Goal: Task Accomplishment & Management: Manage account settings

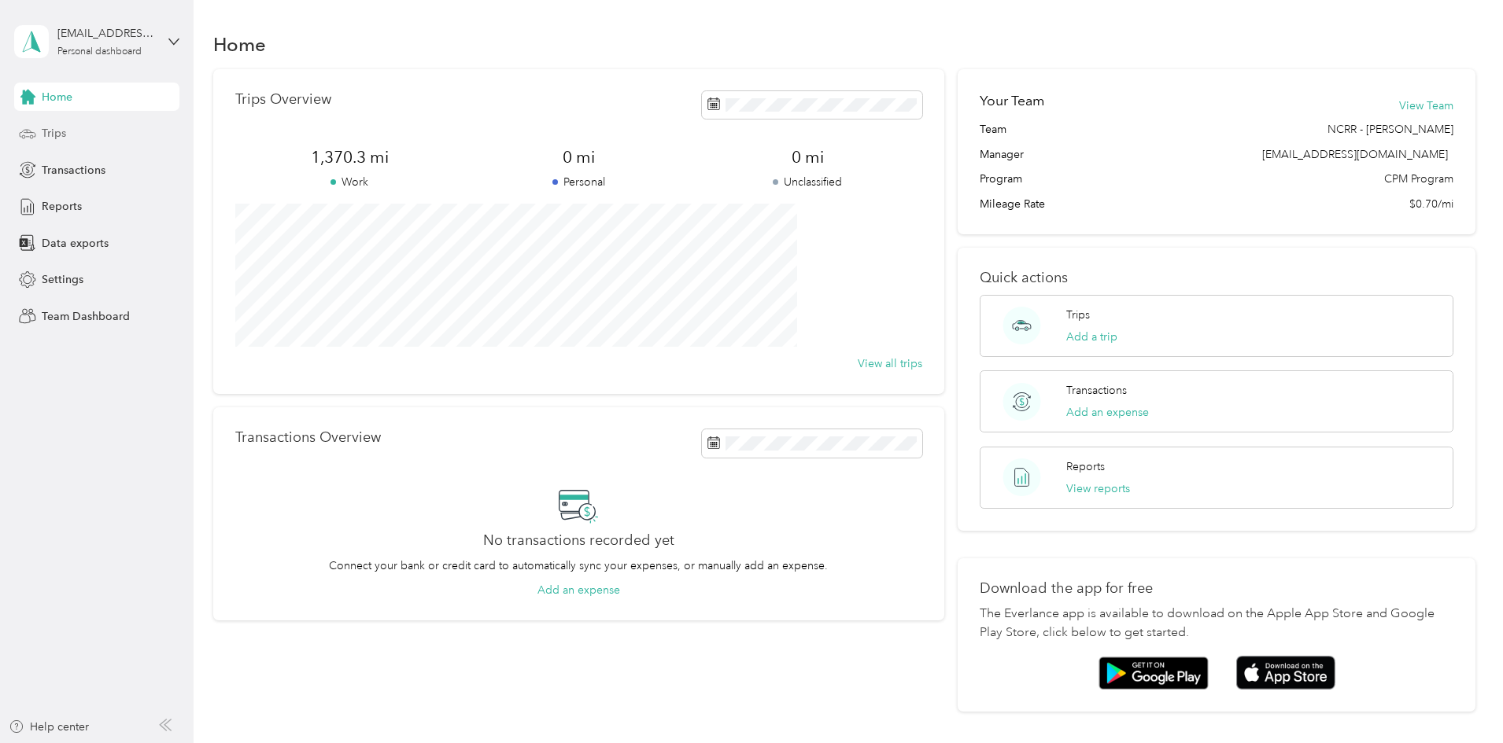
click at [64, 125] on span "Trips" at bounding box center [54, 133] width 24 height 17
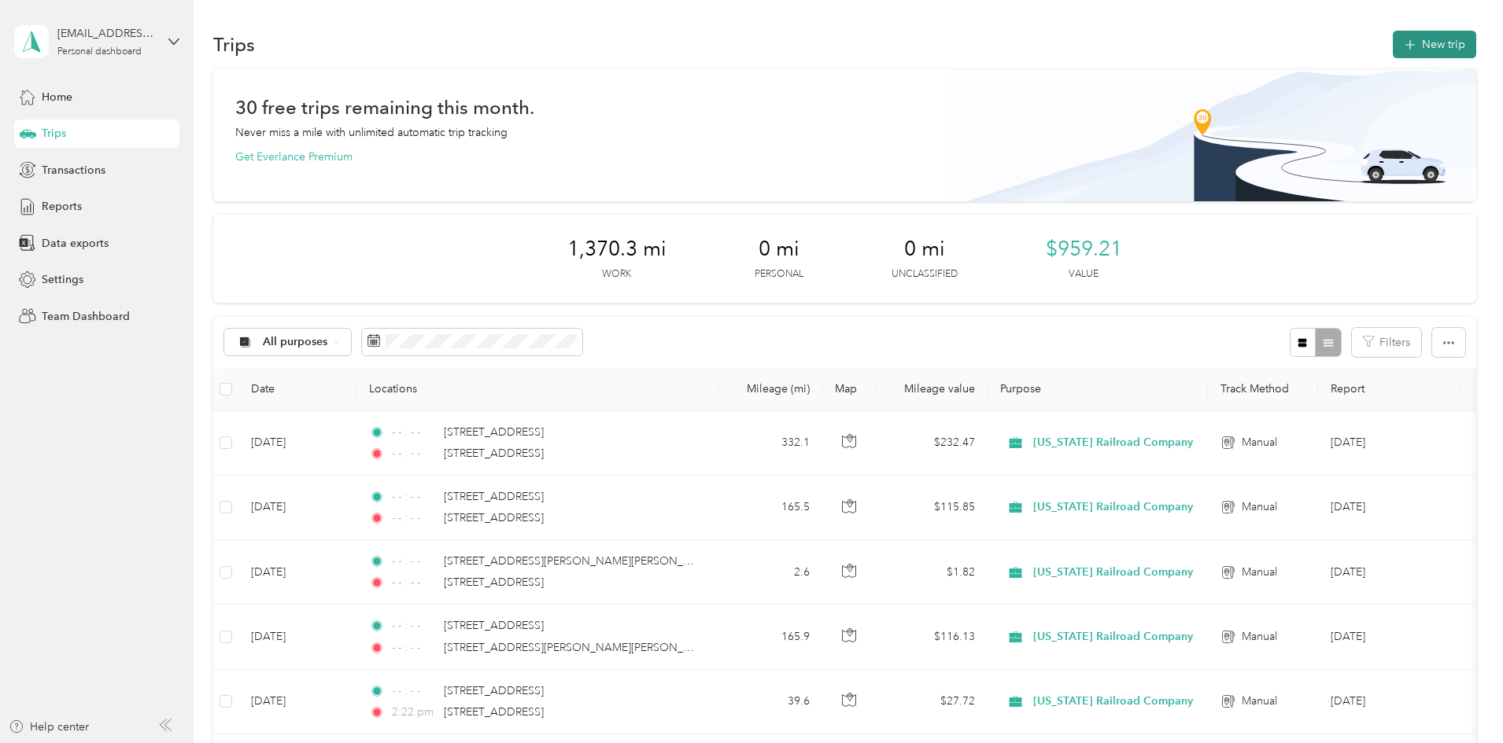
click at [1393, 35] on button "New trip" at bounding box center [1434, 45] width 83 height 28
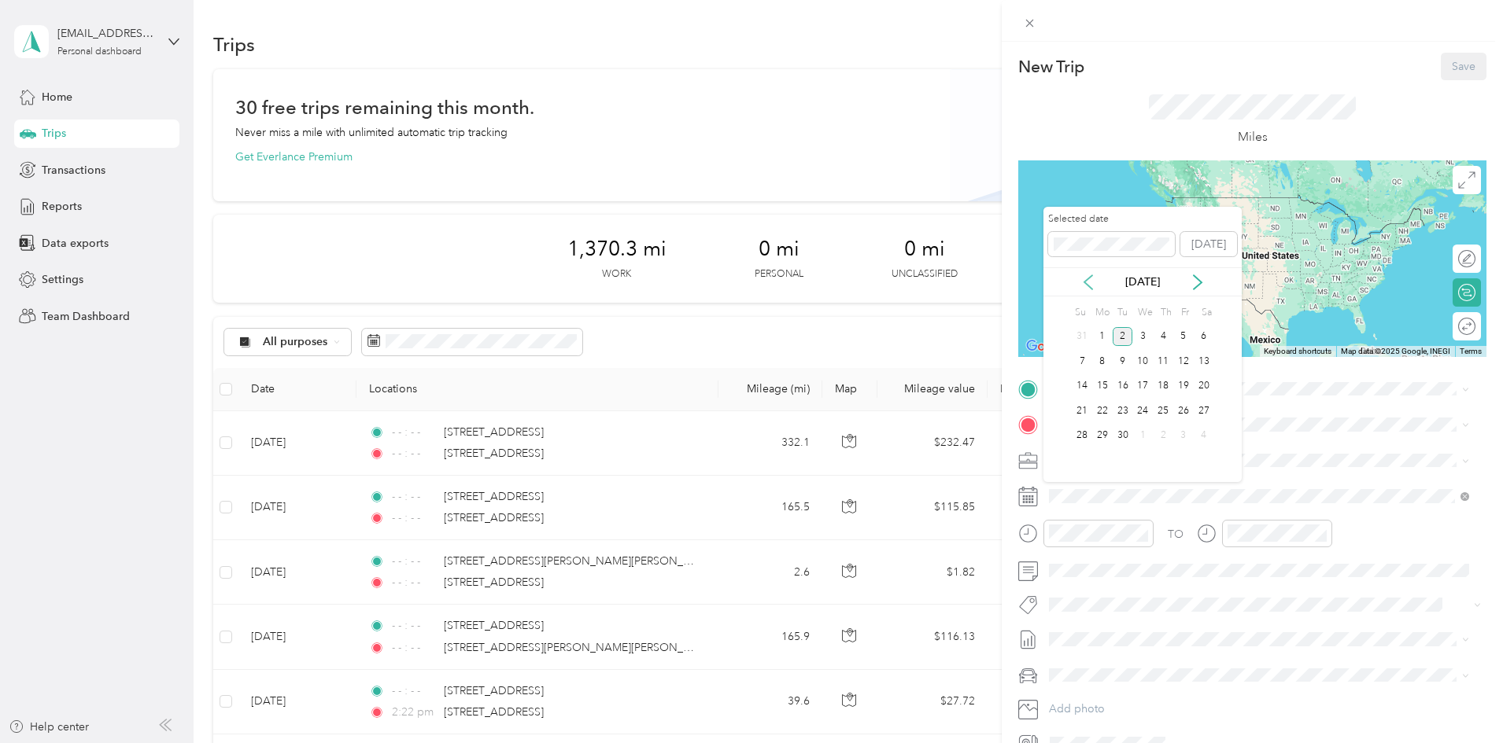
click at [1082, 278] on icon at bounding box center [1088, 283] width 16 height 16
click at [1184, 433] on div "29" at bounding box center [1183, 436] width 20 height 20
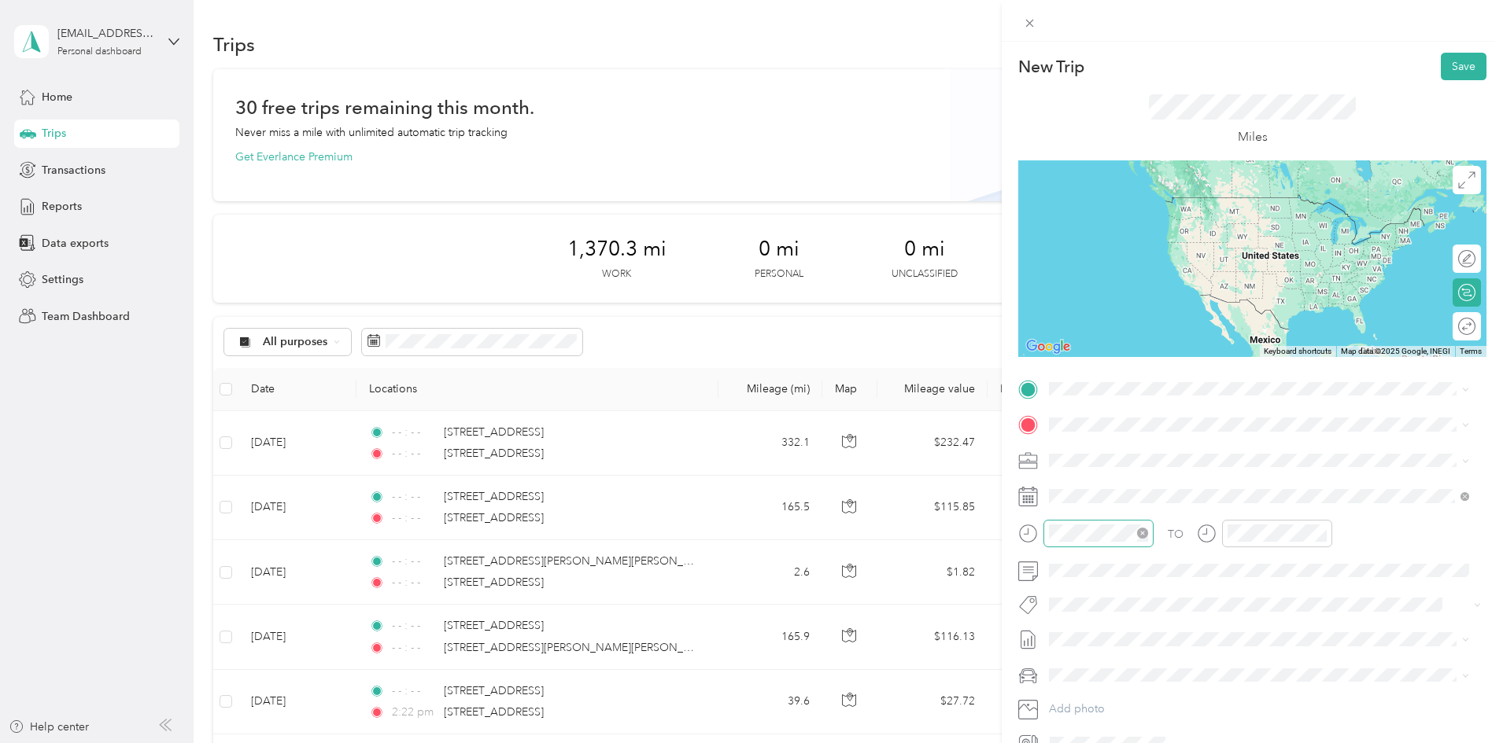
click at [1141, 528] on icon "close-circle" at bounding box center [1142, 533] width 11 height 11
click at [1324, 531] on icon "close-circle" at bounding box center [1320, 533] width 11 height 11
click at [1168, 434] on li "[STREET_ADDRESS][US_STATE]" at bounding box center [1258, 446] width 431 height 32
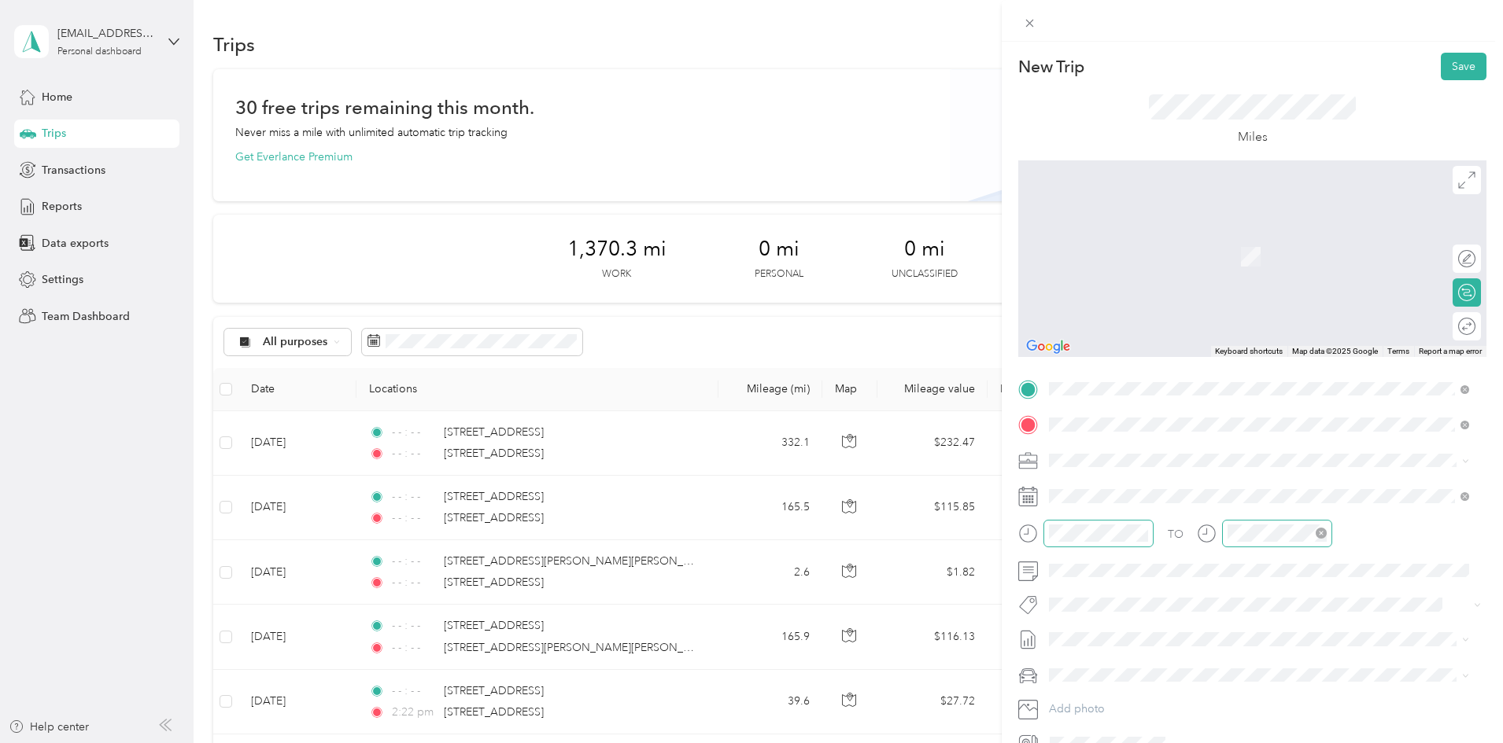
click at [1179, 479] on span "[STREET_ADDRESS][PERSON_NAME][US_STATE]" at bounding box center [1201, 481] width 245 height 14
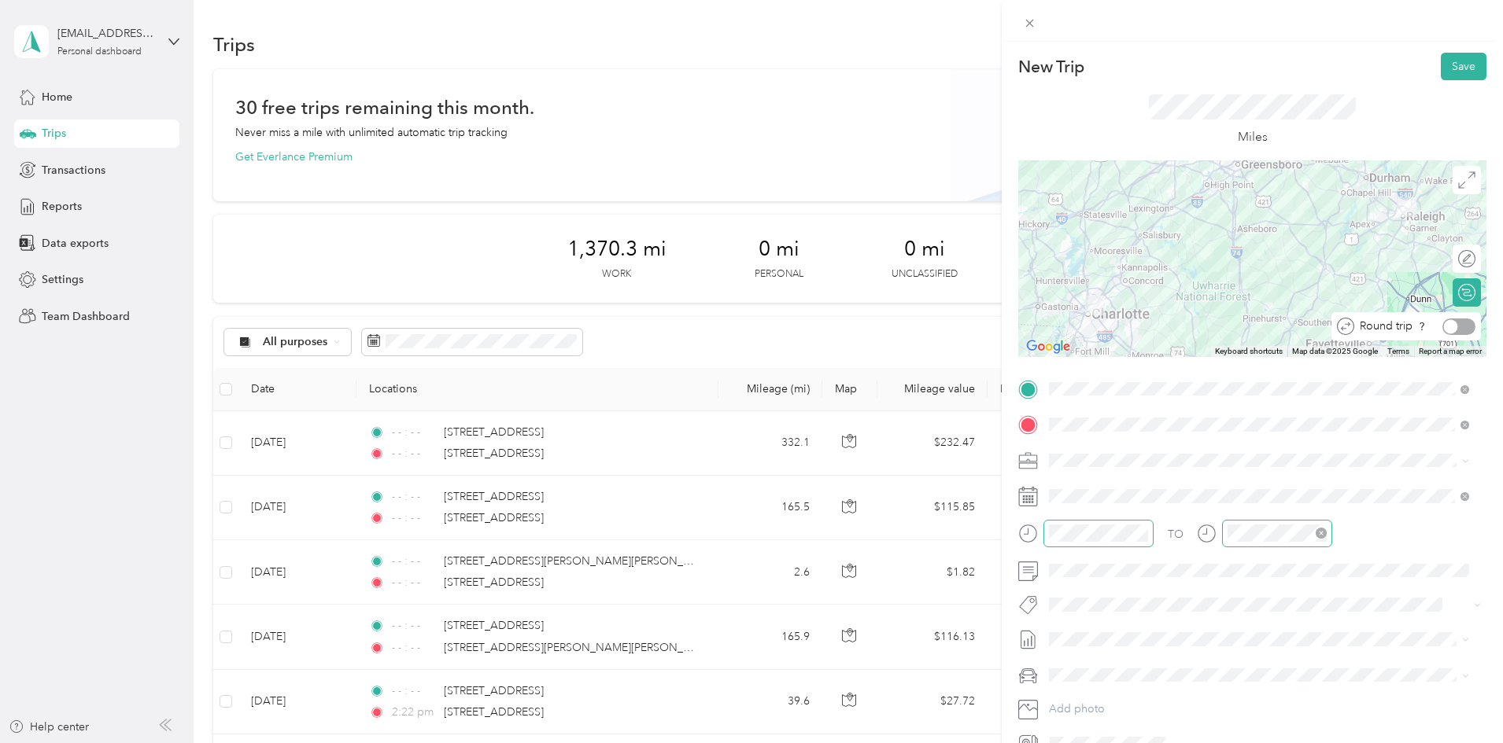
click at [1451, 327] on div at bounding box center [1458, 327] width 33 height 17
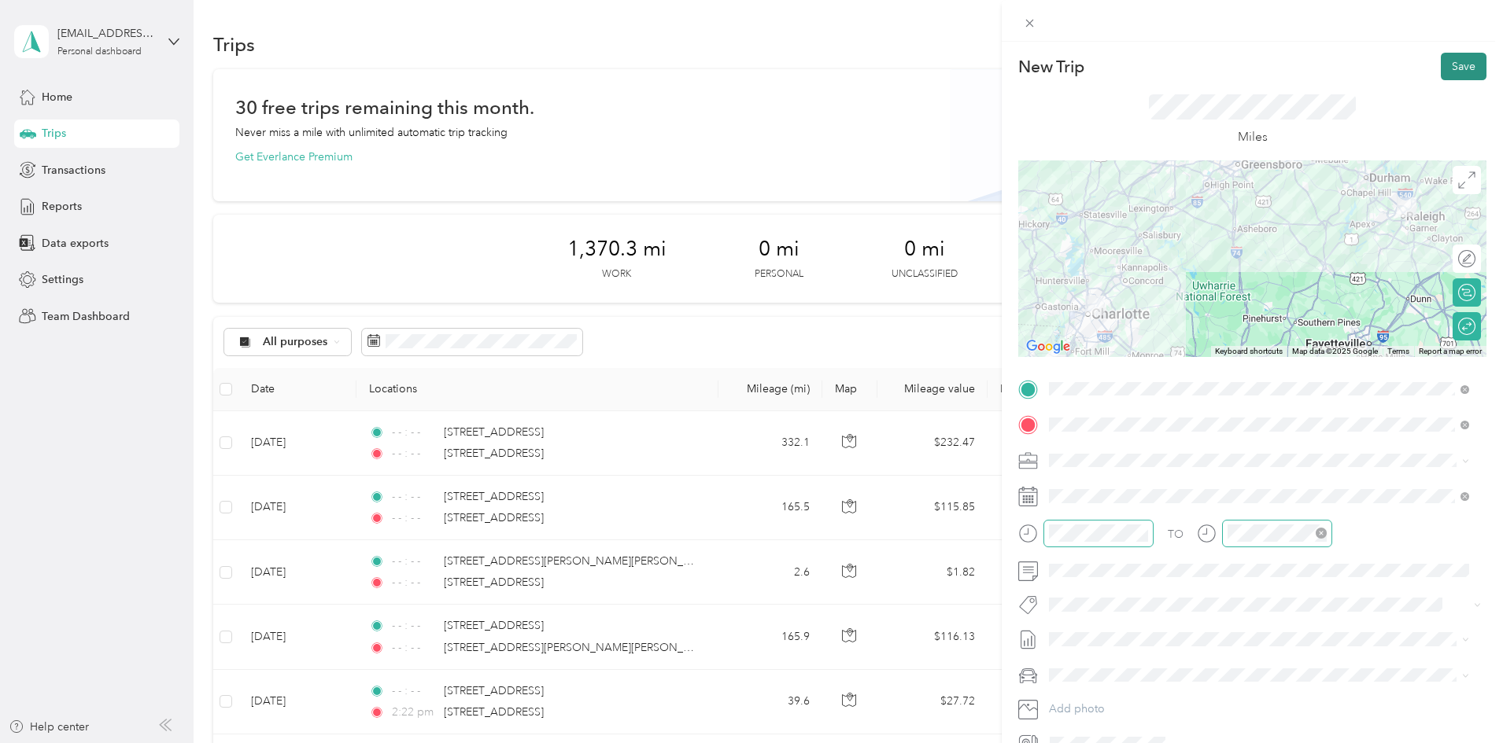
click at [1454, 64] on button "Save" at bounding box center [1464, 67] width 46 height 28
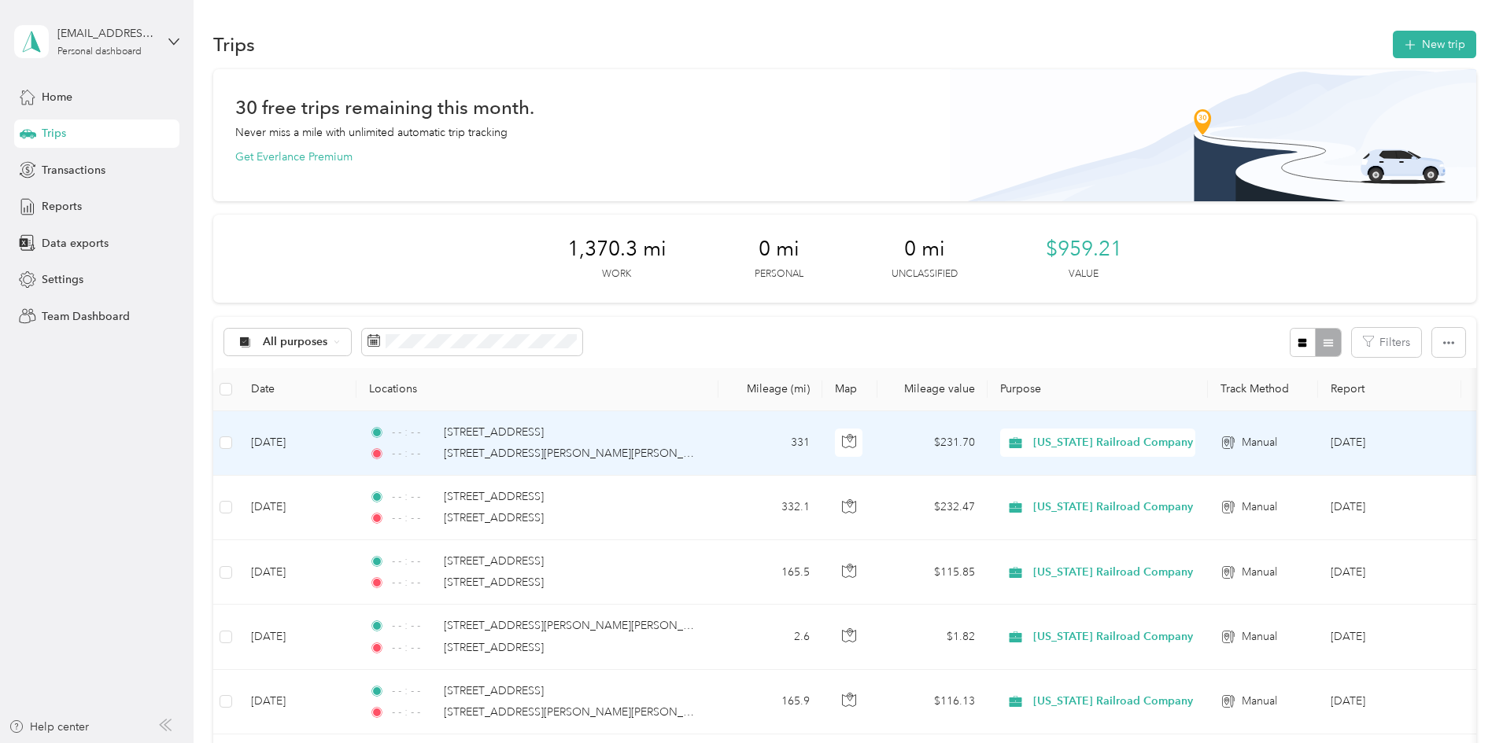
click at [699, 446] on div "- - : - - [STREET_ADDRESS][PERSON_NAME][PERSON_NAME]" at bounding box center [534, 453] width 330 height 17
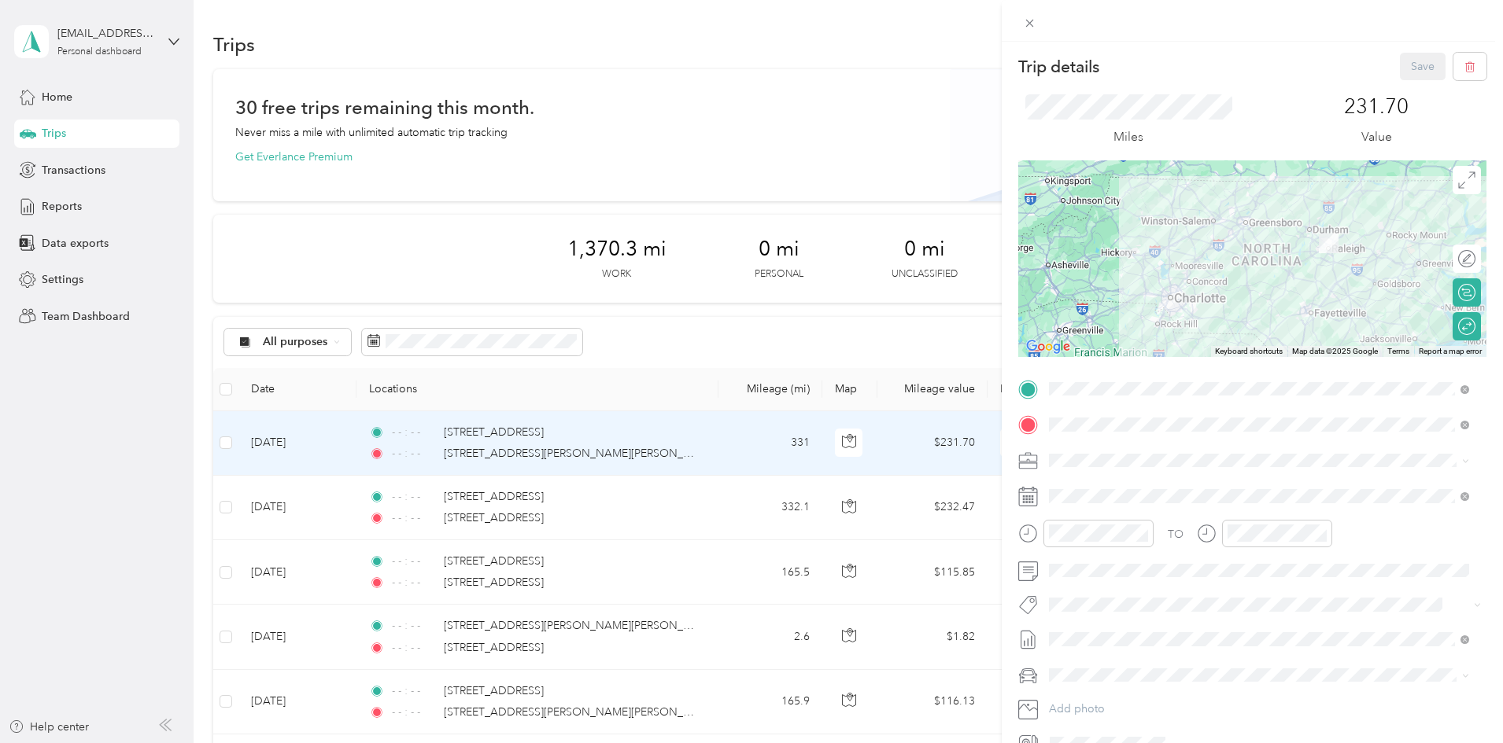
click at [328, 445] on div "Trip details Save This trip cannot be edited because it is either under review,…" at bounding box center [751, 371] width 1503 height 743
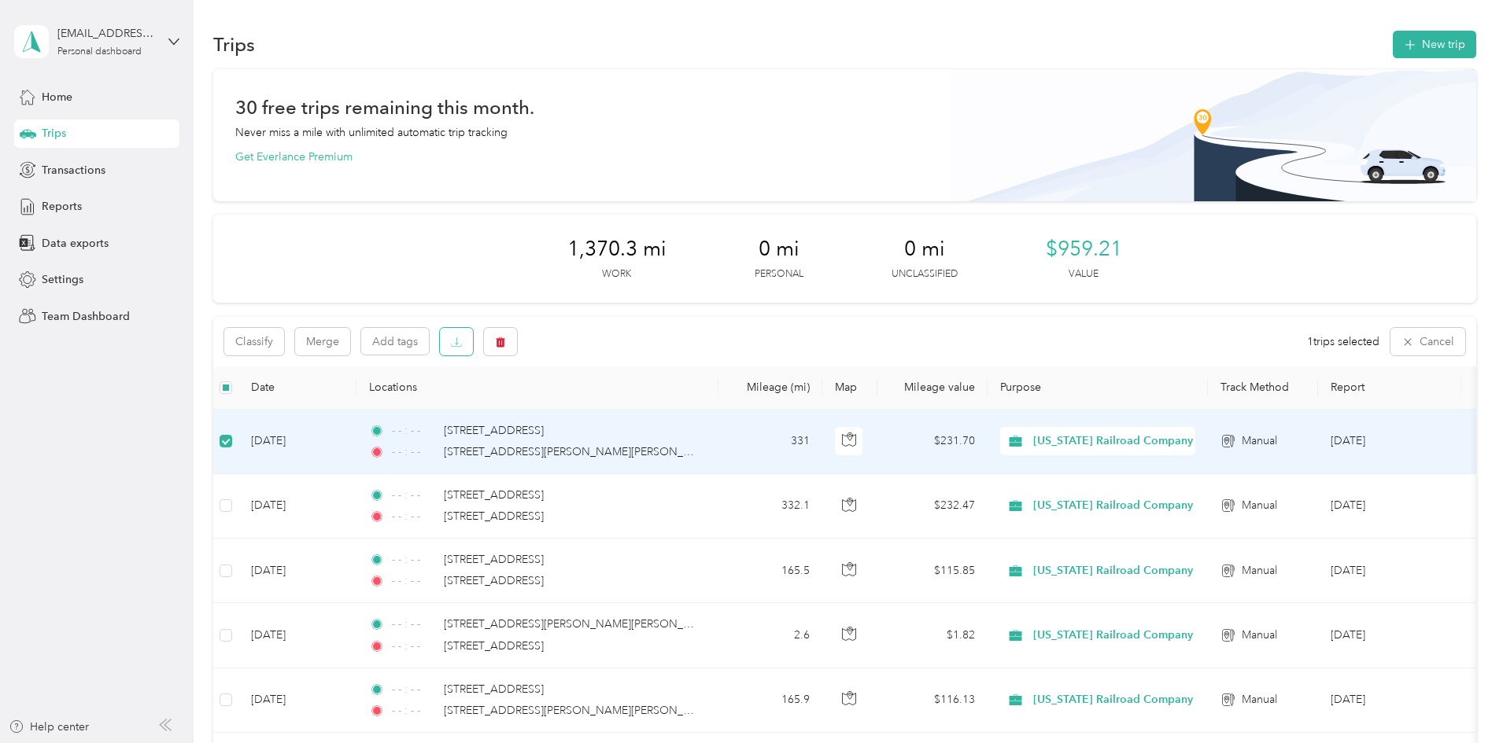
click at [473, 341] on button "button" at bounding box center [456, 342] width 33 height 28
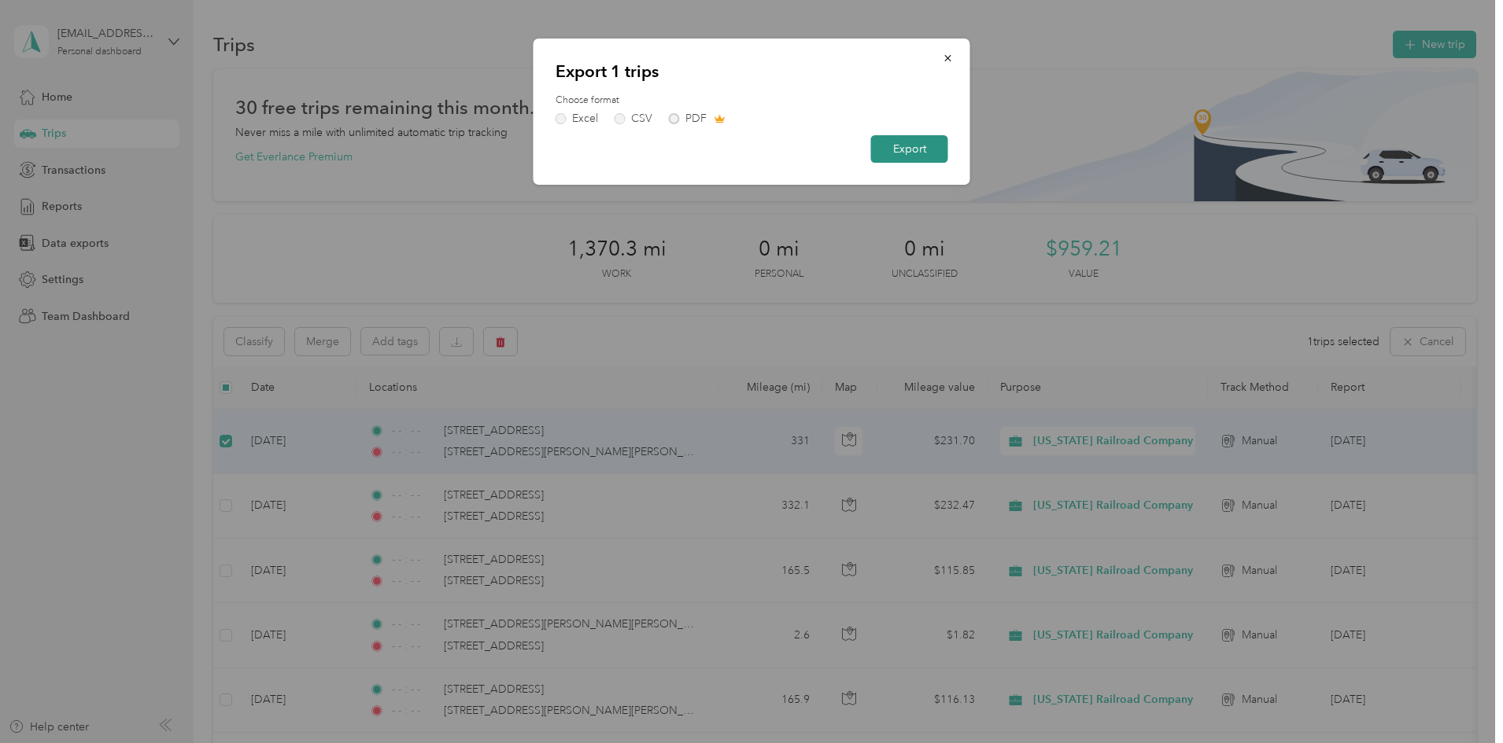
click at [885, 156] on button "Export" at bounding box center [909, 149] width 77 height 28
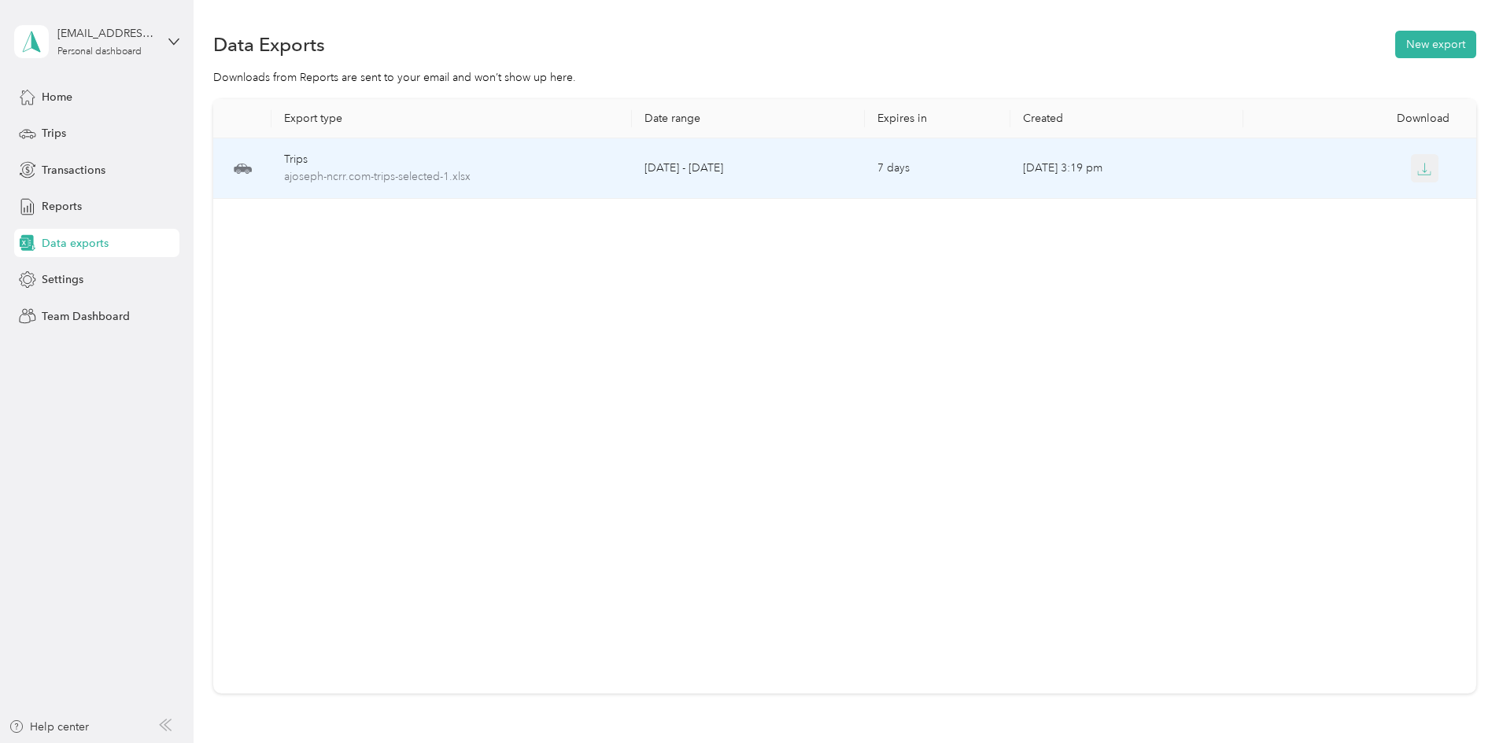
click at [1417, 164] on icon "button" at bounding box center [1424, 169] width 14 height 14
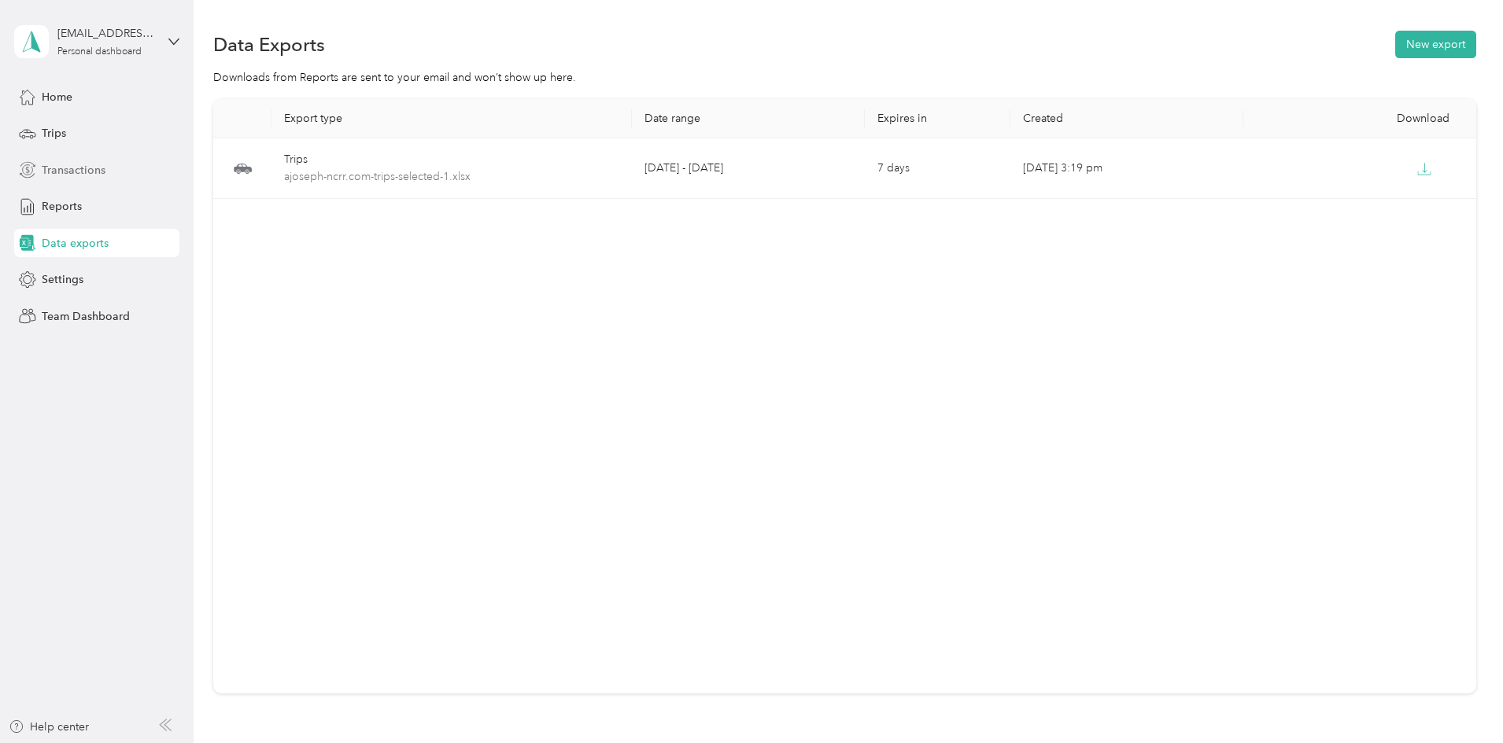
click at [55, 174] on span "Transactions" at bounding box center [74, 170] width 64 height 17
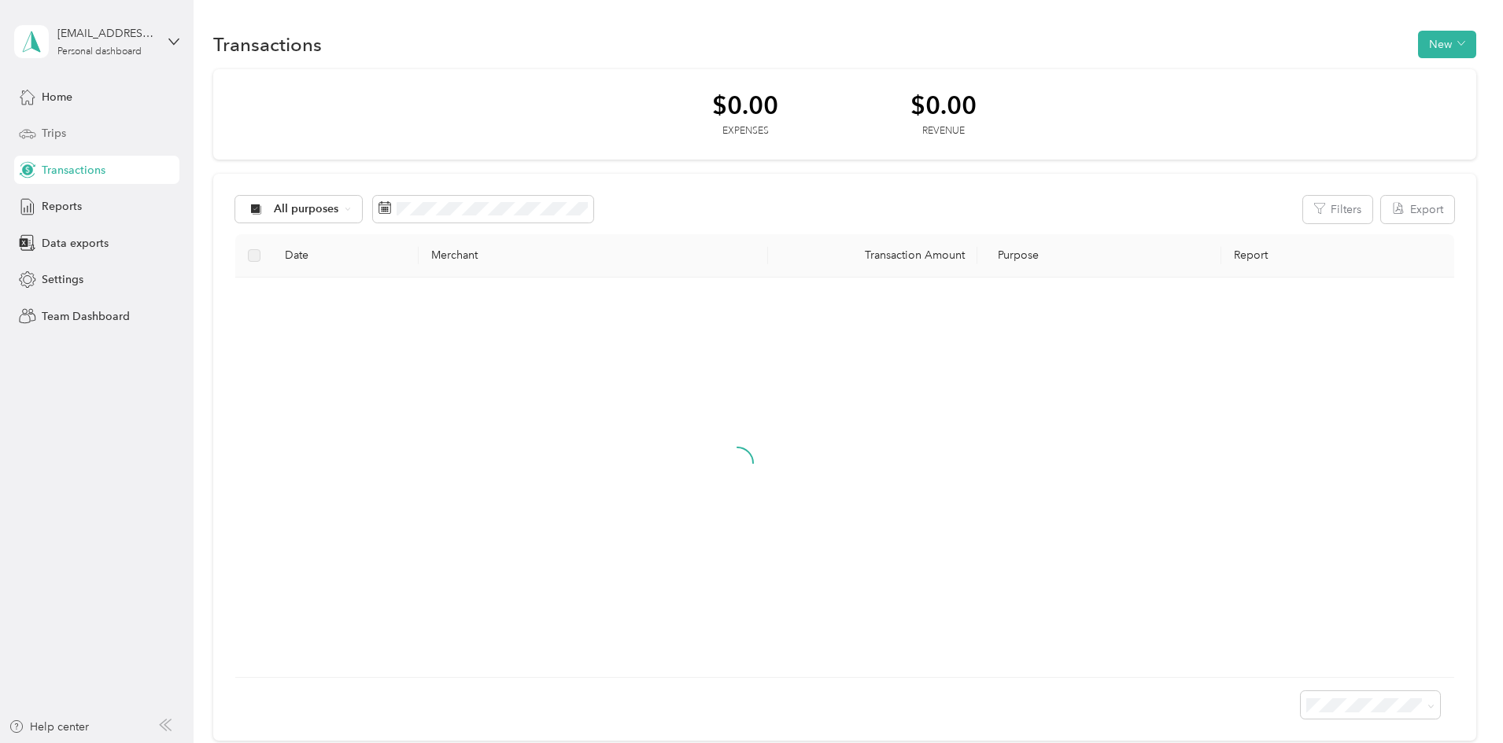
click at [58, 133] on span "Trips" at bounding box center [54, 133] width 24 height 17
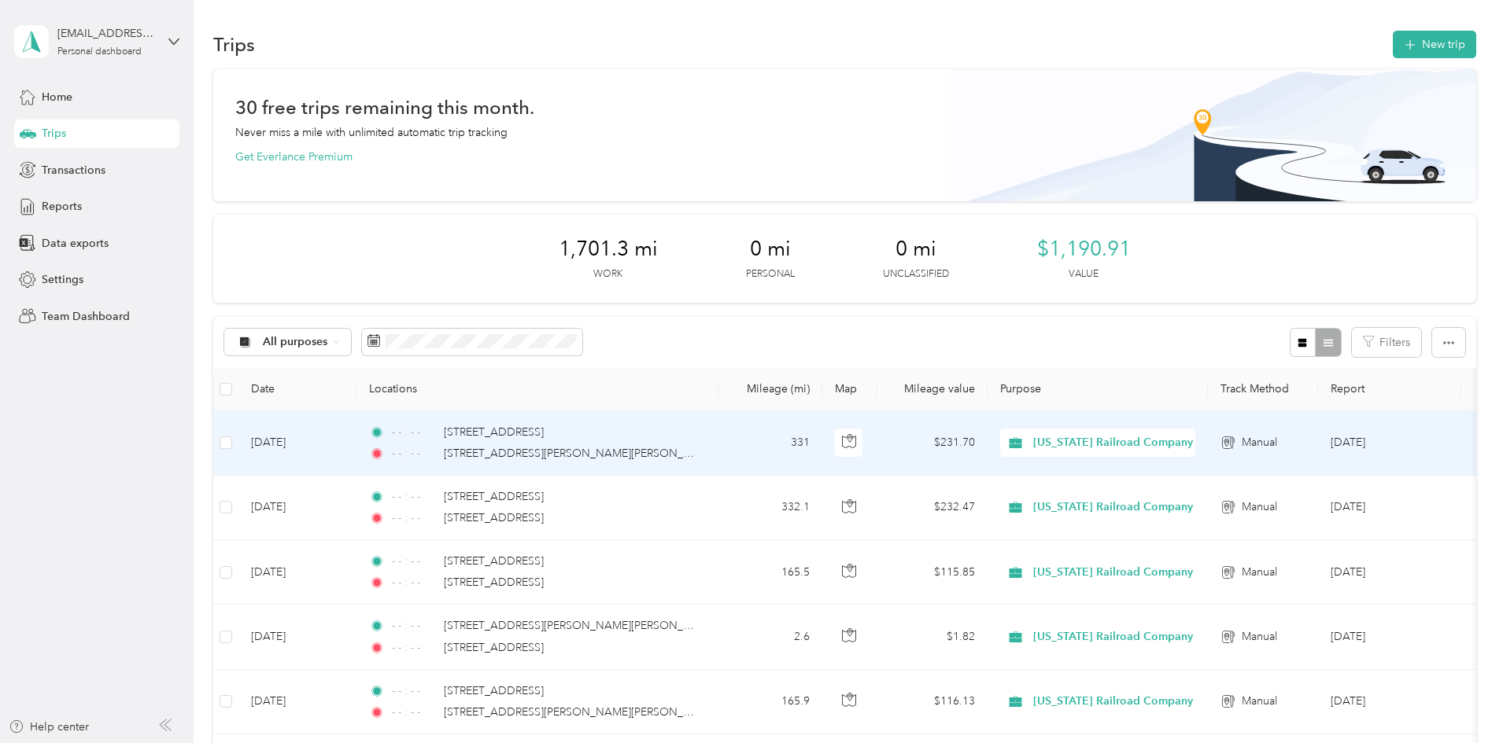
click at [699, 456] on div "- - : - - [STREET_ADDRESS][PERSON_NAME][PERSON_NAME]" at bounding box center [534, 453] width 330 height 17
